Goal: Information Seeking & Learning: Check status

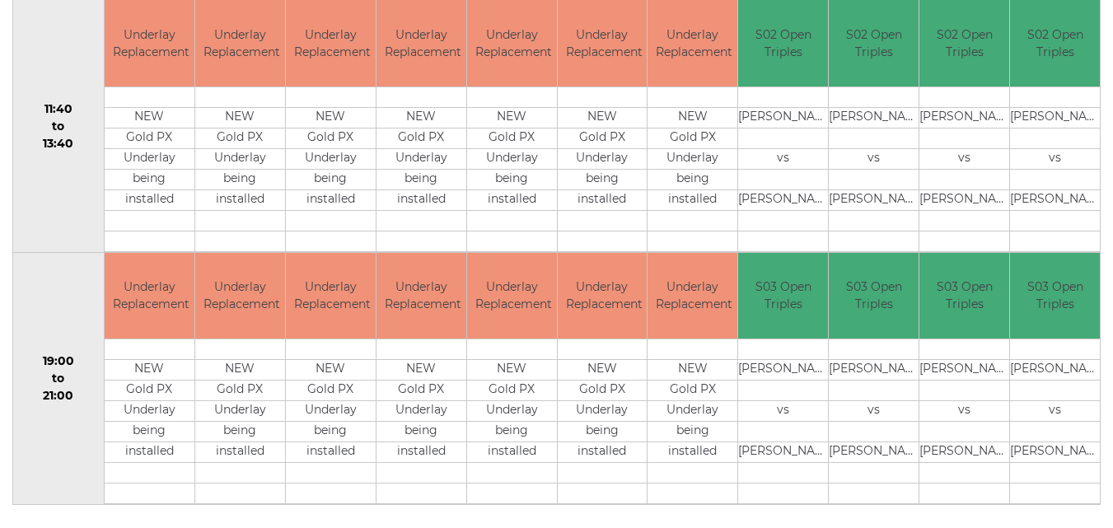
scroll to position [865, 0]
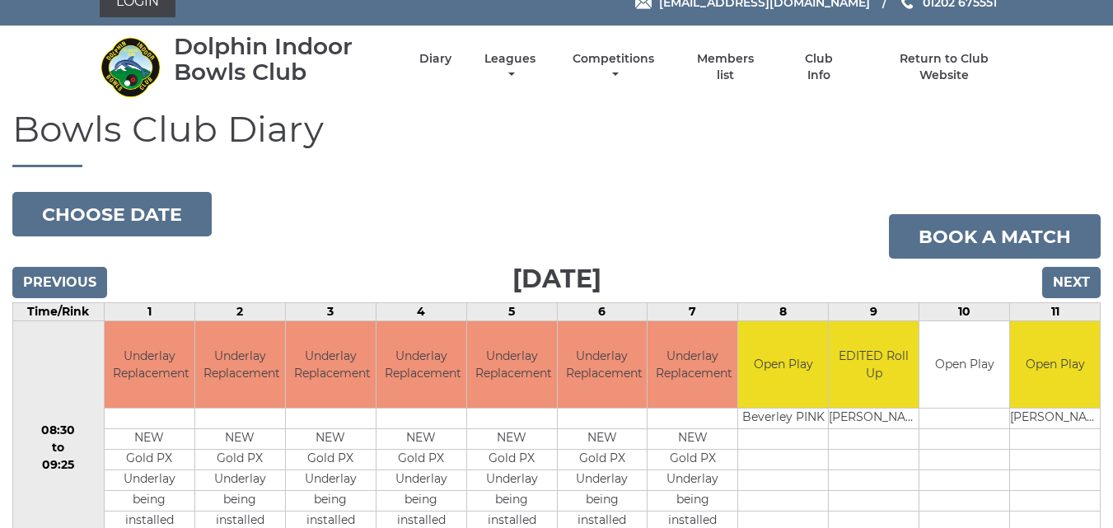
scroll to position [16, 0]
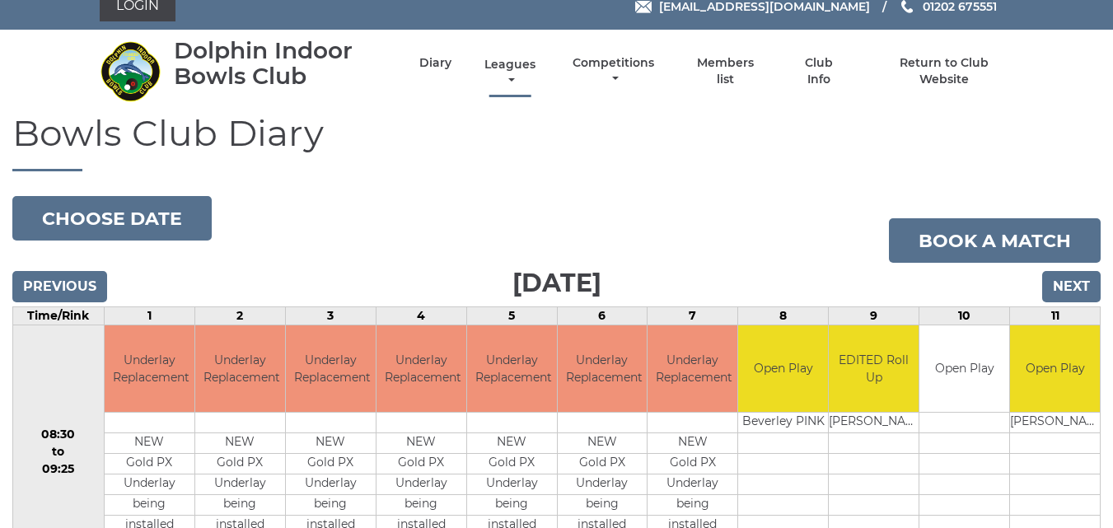
click at [504, 68] on link "Leagues" at bounding box center [509, 73] width 59 height 32
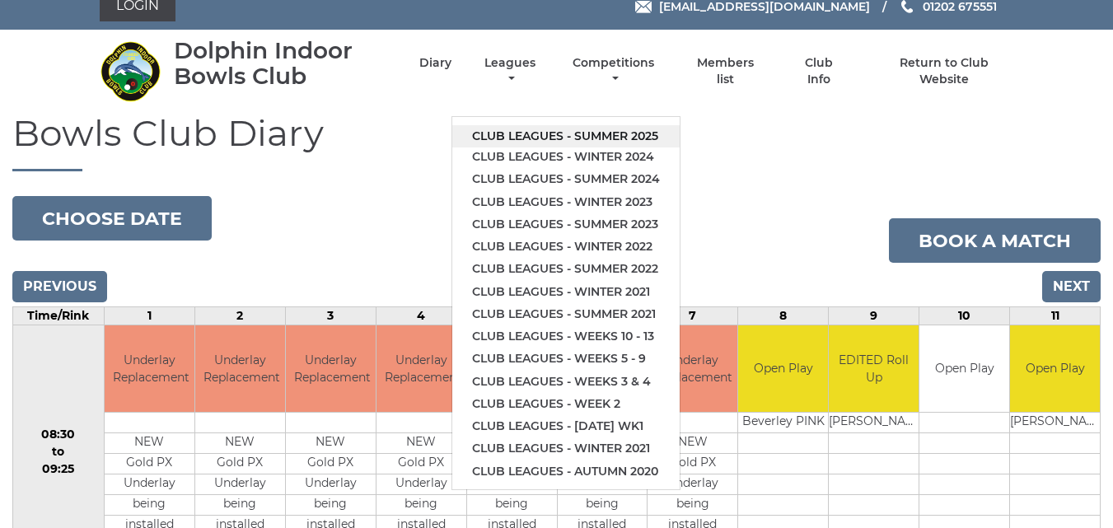
click at [524, 132] on link "Club leagues - Summer 2025" at bounding box center [565, 136] width 227 height 22
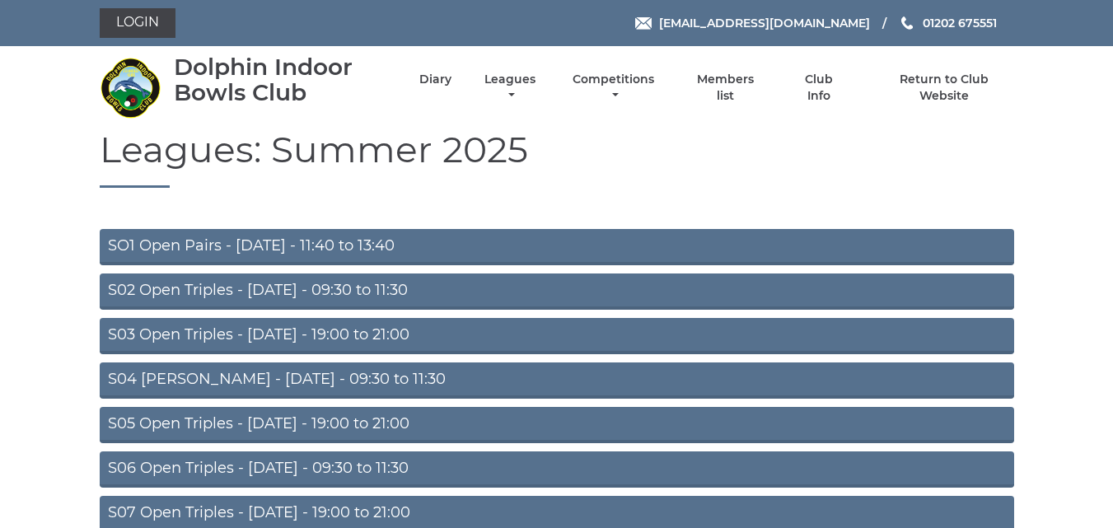
click at [385, 284] on link "S02 Open Triples - Tuesday - 09:30 to 11:30" at bounding box center [557, 292] width 915 height 36
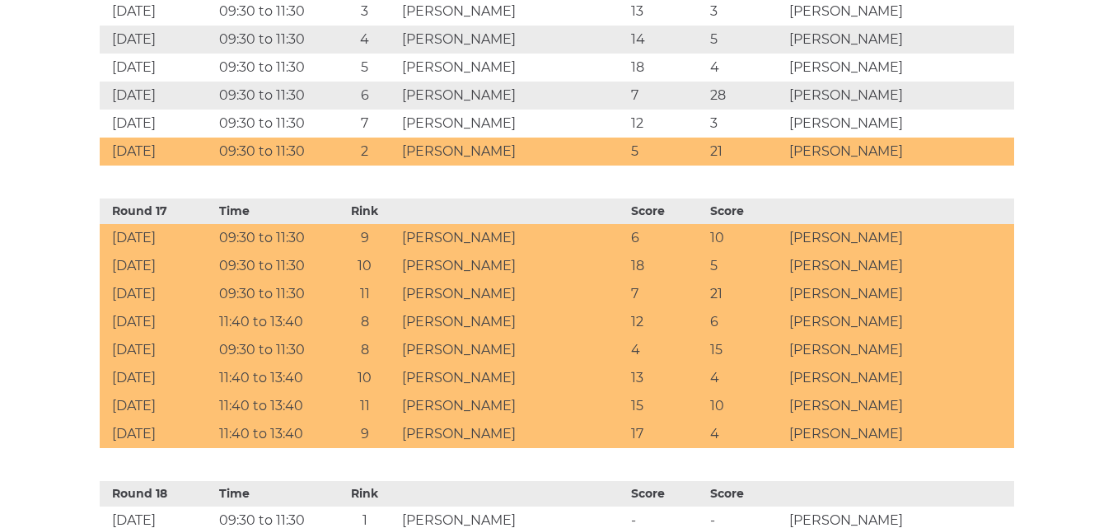
scroll to position [5327, 0]
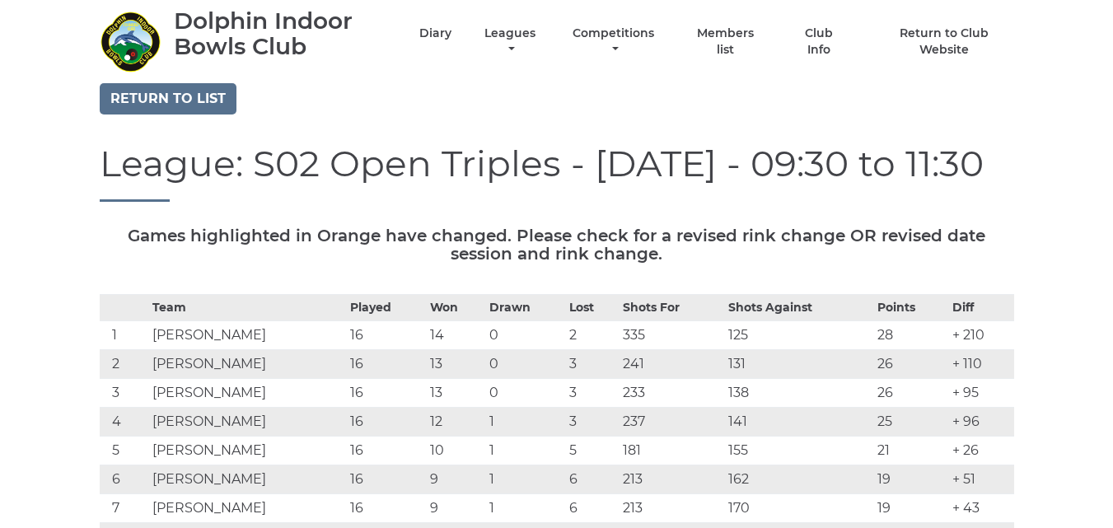
scroll to position [0, 0]
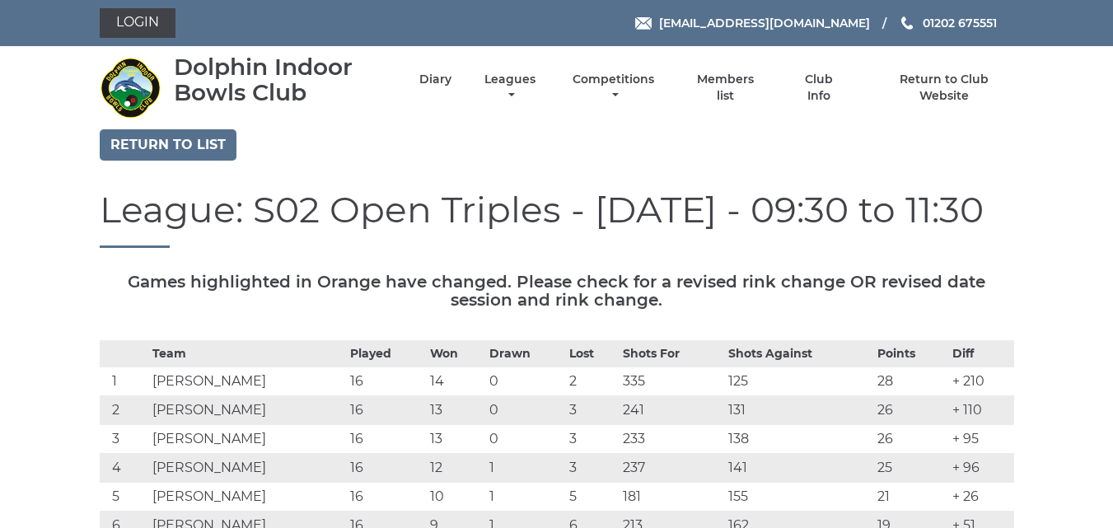
click at [1025, 27] on div "reception@dolphinibc.com 01202 675551" at bounding box center [753, 23] width 548 height 26
drag, startPoint x: 1025, startPoint y: 27, endPoint x: 1016, endPoint y: 27, distance: 9.1
click at [1016, 27] on div "reception@dolphinibc.com 01202 675551" at bounding box center [753, 23] width 548 height 26
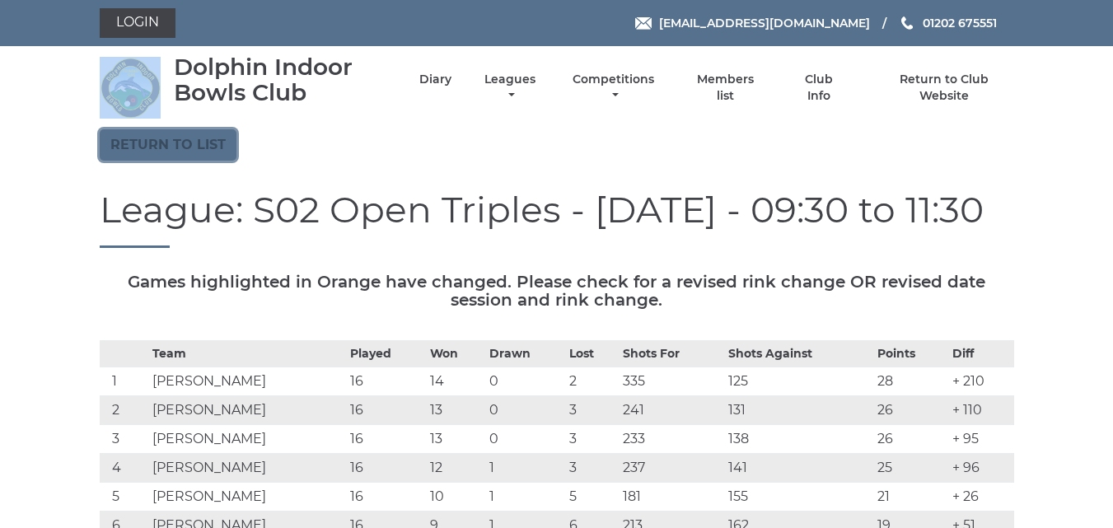
click at [209, 156] on link "Return to list" at bounding box center [168, 144] width 137 height 31
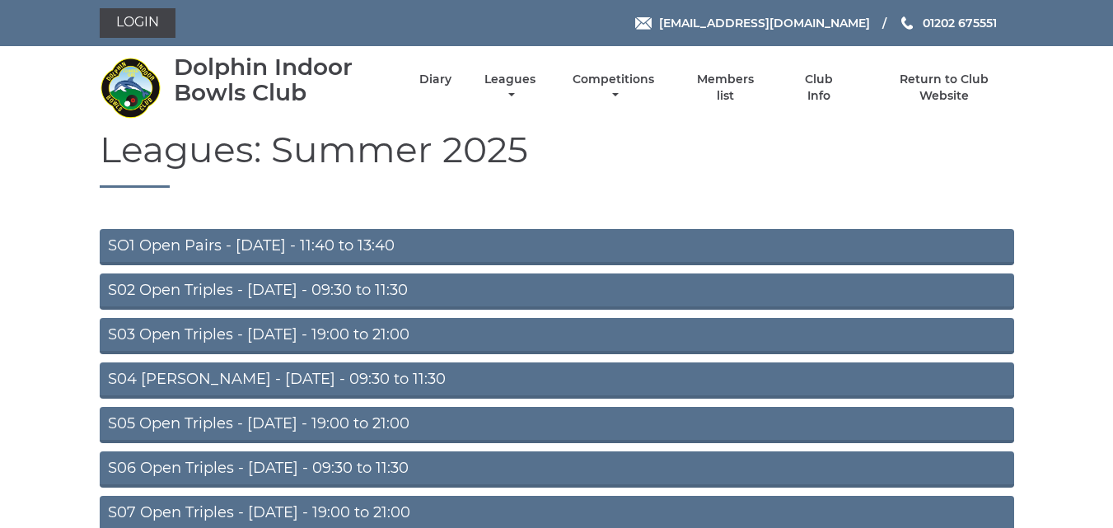
click at [220, 326] on link "S03 Open Triples - [DATE] - 19:00 to 21:00" at bounding box center [557, 336] width 915 height 36
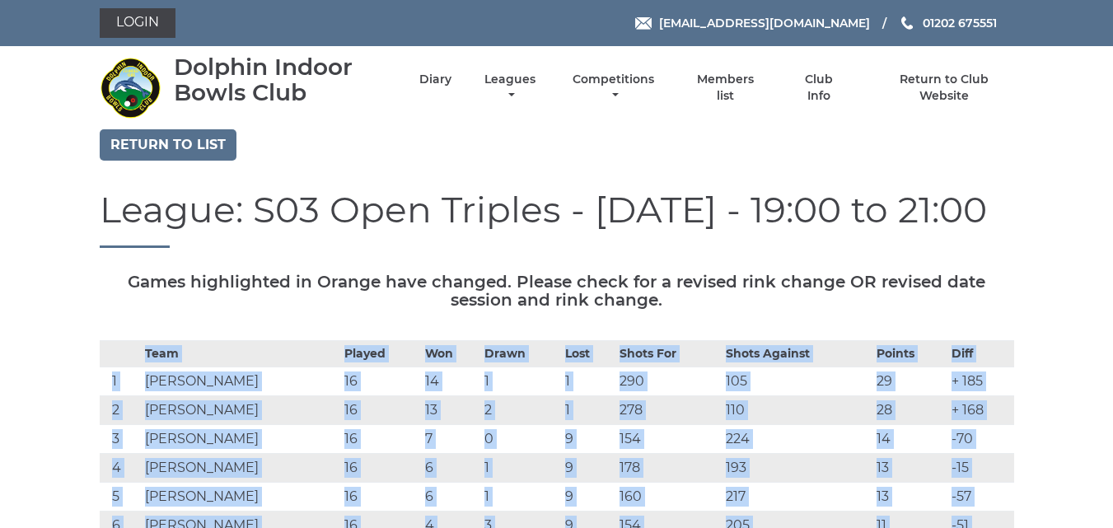
drag, startPoint x: 0, startPoint y: 0, endPoint x: 220, endPoint y: 327, distance: 394.2
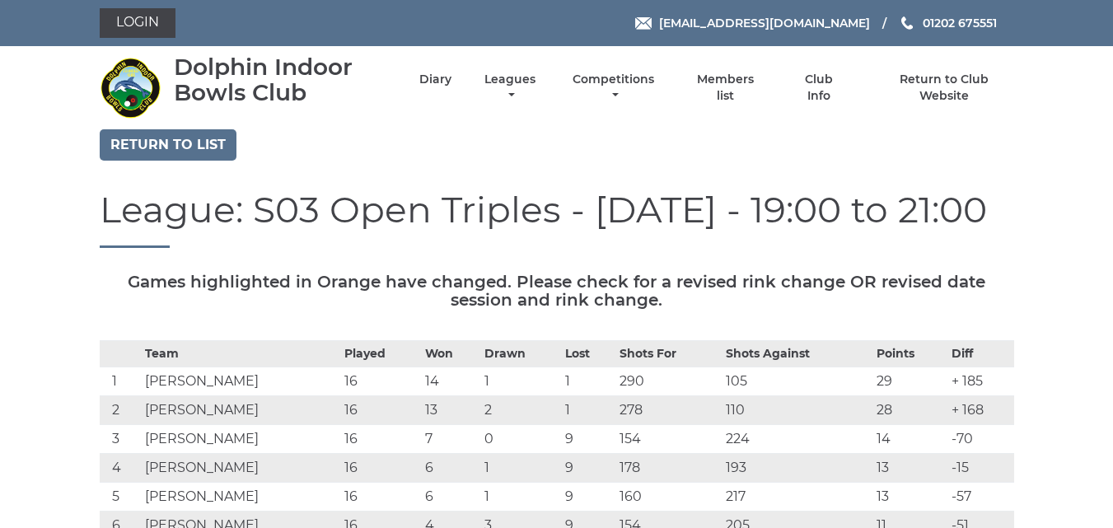
click at [1098, 36] on div "Login [EMAIL_ADDRESS][DOMAIN_NAME] 01202 675551" at bounding box center [556, 23] width 1113 height 46
